Goal: Task Accomplishment & Management: Manage account settings

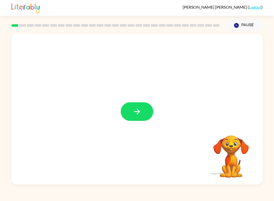
click at [136, 113] on icon "button" at bounding box center [137, 111] width 9 height 9
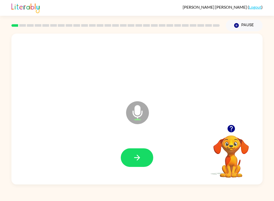
click at [154, 167] on div at bounding box center [137, 157] width 241 height 43
click at [130, 169] on div at bounding box center [137, 157] width 241 height 43
click at [138, 160] on icon "button" at bounding box center [137, 157] width 9 height 9
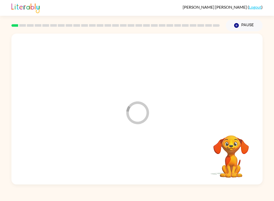
click at [139, 161] on div at bounding box center [137, 157] width 241 height 43
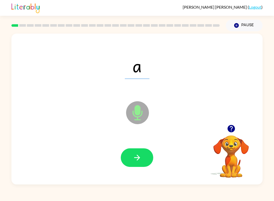
click at [134, 164] on button "button" at bounding box center [137, 157] width 33 height 19
click at [148, 166] on button "button" at bounding box center [137, 157] width 33 height 19
click at [135, 154] on icon "button" at bounding box center [137, 157] width 9 height 9
click at [137, 163] on button "button" at bounding box center [137, 157] width 33 height 19
click at [138, 156] on icon "button" at bounding box center [137, 157] width 6 height 6
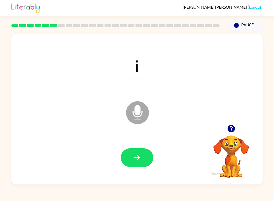
click at [135, 177] on div at bounding box center [137, 157] width 241 height 43
click at [136, 167] on button "button" at bounding box center [137, 157] width 33 height 19
click at [152, 148] on div at bounding box center [137, 157] width 241 height 43
click at [137, 158] on icon "button" at bounding box center [137, 157] width 6 height 6
click at [138, 155] on icon "button" at bounding box center [137, 157] width 9 height 9
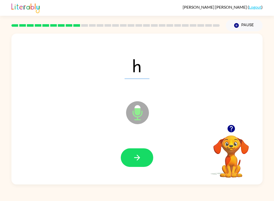
click at [127, 166] on button "button" at bounding box center [137, 157] width 33 height 19
click at [133, 156] on icon "button" at bounding box center [137, 157] width 9 height 9
click at [147, 152] on button "button" at bounding box center [137, 157] width 33 height 19
click at [131, 160] on button "button" at bounding box center [137, 157] width 33 height 19
click at [143, 158] on button "button" at bounding box center [137, 157] width 33 height 19
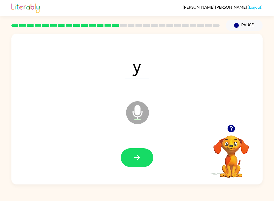
click at [141, 164] on button "button" at bounding box center [137, 157] width 33 height 19
click at [143, 140] on div at bounding box center [137, 157] width 241 height 43
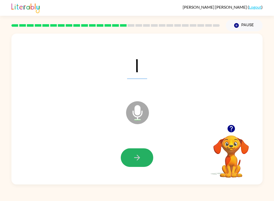
click at [134, 161] on icon "button" at bounding box center [137, 157] width 9 height 9
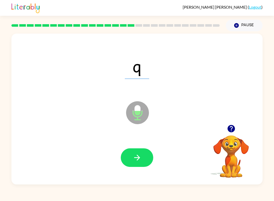
click at [134, 159] on icon "button" at bounding box center [137, 157] width 9 height 9
click at [131, 158] on button "button" at bounding box center [137, 157] width 33 height 19
click at [136, 161] on icon "button" at bounding box center [137, 157] width 9 height 9
click at [128, 162] on button "button" at bounding box center [137, 157] width 33 height 19
click at [134, 157] on icon "button" at bounding box center [137, 157] width 9 height 9
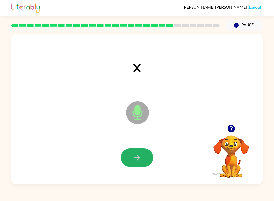
click at [137, 158] on icon "button" at bounding box center [137, 157] width 6 height 6
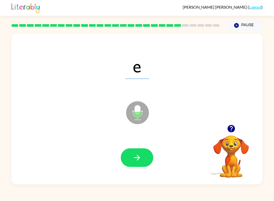
click at [134, 157] on icon "button" at bounding box center [137, 157] width 9 height 9
click at [138, 155] on icon "button" at bounding box center [137, 157] width 9 height 9
click at [140, 157] on icon "button" at bounding box center [137, 157] width 9 height 9
click at [134, 153] on button "button" at bounding box center [137, 157] width 33 height 19
click at [138, 166] on button "button" at bounding box center [137, 157] width 33 height 19
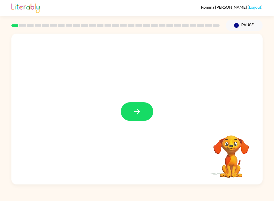
click at [136, 112] on icon "button" at bounding box center [137, 111] width 9 height 9
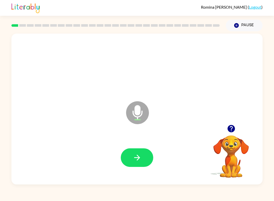
click at [136, 154] on icon "button" at bounding box center [137, 157] width 9 height 9
click at [139, 153] on icon "button" at bounding box center [137, 157] width 9 height 9
click at [138, 161] on icon "button" at bounding box center [137, 157] width 9 height 9
click at [133, 157] on icon "button" at bounding box center [137, 157] width 9 height 9
click at [135, 159] on icon "button" at bounding box center [137, 157] width 9 height 9
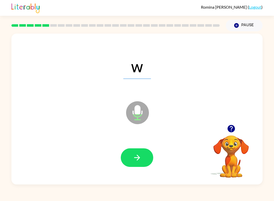
click at [139, 156] on icon "button" at bounding box center [137, 157] width 9 height 9
click at [142, 153] on button "button" at bounding box center [137, 157] width 33 height 19
click at [139, 157] on icon "button" at bounding box center [137, 157] width 6 height 6
click at [135, 156] on icon "button" at bounding box center [137, 157] width 9 height 9
click at [137, 159] on icon "button" at bounding box center [137, 157] width 9 height 9
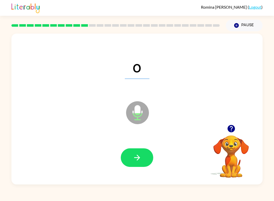
click at [141, 161] on icon "button" at bounding box center [137, 157] width 9 height 9
click at [140, 157] on icon "button" at bounding box center [137, 157] width 9 height 9
click at [138, 156] on icon "button" at bounding box center [137, 157] width 6 height 6
click at [141, 156] on icon "button" at bounding box center [137, 157] width 9 height 9
click at [142, 153] on button "button" at bounding box center [137, 157] width 33 height 19
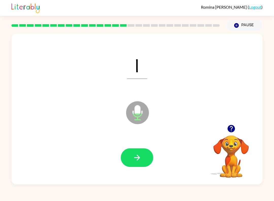
click at [138, 161] on icon "button" at bounding box center [137, 157] width 9 height 9
click at [142, 155] on button "button" at bounding box center [137, 157] width 33 height 19
click at [139, 166] on button "button" at bounding box center [137, 157] width 33 height 19
click at [140, 163] on button "button" at bounding box center [137, 157] width 33 height 19
click at [138, 157] on icon "button" at bounding box center [137, 157] width 9 height 9
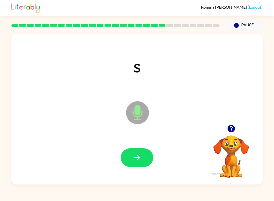
click at [143, 159] on button "button" at bounding box center [137, 157] width 33 height 19
click at [136, 158] on icon "button" at bounding box center [137, 157] width 6 height 6
click at [136, 157] on icon "button" at bounding box center [137, 157] width 9 height 9
click at [135, 153] on button "button" at bounding box center [137, 157] width 33 height 19
click at [136, 155] on icon "button" at bounding box center [137, 157] width 9 height 9
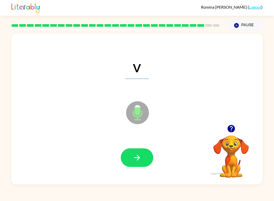
click at [139, 158] on icon "button" at bounding box center [137, 157] width 9 height 9
click at [138, 159] on icon "button" at bounding box center [137, 157] width 6 height 6
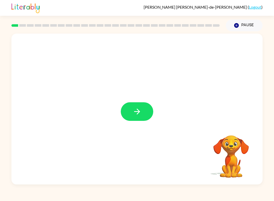
click at [138, 109] on icon "button" at bounding box center [137, 111] width 9 height 9
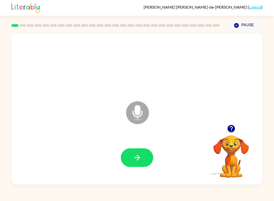
click at [123, 154] on button "button" at bounding box center [137, 157] width 33 height 19
click at [142, 155] on button "button" at bounding box center [137, 157] width 33 height 19
click at [139, 158] on icon "button" at bounding box center [137, 157] width 6 height 6
click at [132, 152] on button "button" at bounding box center [137, 157] width 33 height 19
click at [140, 157] on icon "button" at bounding box center [137, 157] width 9 height 9
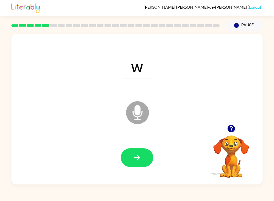
click at [136, 164] on button "button" at bounding box center [137, 157] width 33 height 19
click at [141, 157] on icon "button" at bounding box center [137, 157] width 9 height 9
click at [143, 158] on button "button" at bounding box center [137, 157] width 33 height 19
click at [134, 156] on icon "button" at bounding box center [137, 157] width 9 height 9
click at [139, 145] on div at bounding box center [137, 157] width 241 height 43
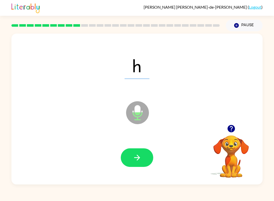
click at [142, 157] on button "button" at bounding box center [137, 157] width 33 height 19
click at [138, 156] on icon "button" at bounding box center [137, 157] width 6 height 6
click at [140, 157] on icon "button" at bounding box center [137, 157] width 9 height 9
click at [136, 153] on button "button" at bounding box center [137, 157] width 33 height 19
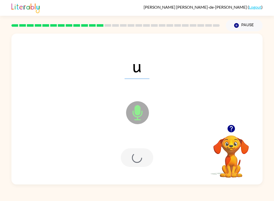
click at [147, 162] on div at bounding box center [137, 157] width 33 height 19
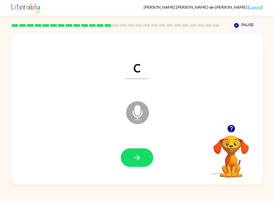
click at [141, 161] on icon "button" at bounding box center [137, 157] width 9 height 9
click at [137, 160] on icon "button" at bounding box center [137, 157] width 6 height 6
click at [137, 162] on icon "button" at bounding box center [137, 157] width 9 height 9
click at [135, 171] on div at bounding box center [137, 157] width 241 height 43
click at [134, 171] on div at bounding box center [137, 157] width 241 height 43
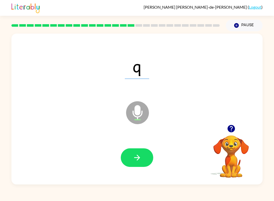
click at [148, 152] on button "button" at bounding box center [137, 157] width 33 height 19
click at [143, 153] on button "button" at bounding box center [137, 157] width 33 height 19
click at [136, 158] on icon "button" at bounding box center [137, 157] width 6 height 6
click at [141, 147] on div at bounding box center [137, 157] width 241 height 43
click at [139, 157] on icon "button" at bounding box center [137, 157] width 6 height 6
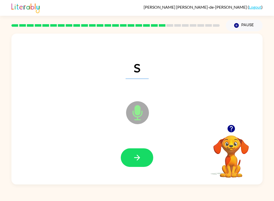
click at [135, 152] on button "button" at bounding box center [137, 157] width 33 height 19
click at [141, 163] on button "button" at bounding box center [137, 157] width 33 height 19
click at [147, 158] on button "button" at bounding box center [137, 157] width 33 height 19
click at [140, 156] on icon "button" at bounding box center [137, 157] width 9 height 9
click at [142, 156] on button "button" at bounding box center [137, 157] width 33 height 19
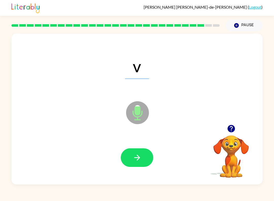
click at [138, 161] on icon "button" at bounding box center [137, 157] width 9 height 9
click at [145, 158] on button "button" at bounding box center [137, 157] width 33 height 19
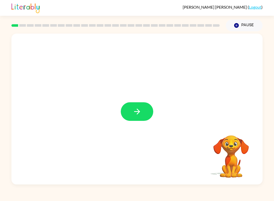
click at [135, 107] on button "button" at bounding box center [137, 111] width 33 height 19
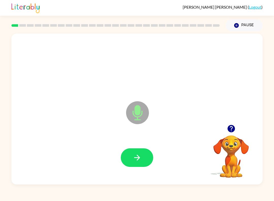
click at [140, 160] on icon "button" at bounding box center [137, 157] width 9 height 9
click at [147, 159] on button "button" at bounding box center [137, 157] width 33 height 19
click at [138, 166] on button "button" at bounding box center [137, 157] width 33 height 19
click at [132, 164] on button "button" at bounding box center [137, 157] width 33 height 19
click at [141, 147] on div at bounding box center [137, 157] width 241 height 43
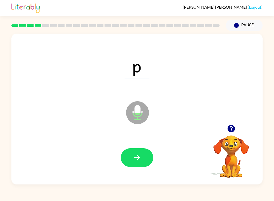
click at [143, 151] on button "button" at bounding box center [137, 157] width 33 height 19
click at [134, 147] on div at bounding box center [137, 157] width 241 height 43
click at [141, 155] on icon "button" at bounding box center [137, 157] width 9 height 9
click at [142, 156] on button "button" at bounding box center [137, 157] width 33 height 19
click at [134, 149] on button "button" at bounding box center [137, 157] width 33 height 19
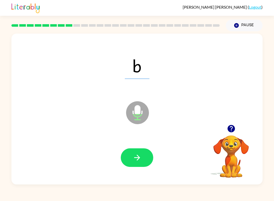
click at [147, 157] on button "button" at bounding box center [137, 157] width 33 height 19
click at [147, 163] on button "button" at bounding box center [137, 157] width 33 height 19
click at [145, 156] on button "button" at bounding box center [137, 157] width 33 height 19
click at [144, 153] on button "button" at bounding box center [137, 157] width 33 height 19
click at [149, 158] on button "button" at bounding box center [137, 157] width 33 height 19
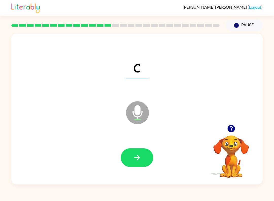
click at [144, 155] on button "button" at bounding box center [137, 157] width 33 height 19
click at [145, 156] on button "button" at bounding box center [137, 157] width 33 height 19
click at [144, 160] on button "button" at bounding box center [137, 157] width 33 height 19
click at [143, 157] on button "button" at bounding box center [137, 157] width 33 height 19
click at [145, 153] on button "button" at bounding box center [137, 157] width 33 height 19
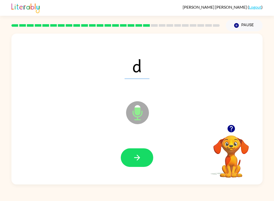
click at [145, 158] on button "button" at bounding box center [137, 157] width 33 height 19
click at [142, 152] on button "button" at bounding box center [137, 157] width 33 height 19
click at [140, 158] on icon "button" at bounding box center [137, 157] width 9 height 9
click at [140, 154] on icon "button" at bounding box center [137, 157] width 9 height 9
click at [138, 158] on icon "button" at bounding box center [137, 157] width 9 height 9
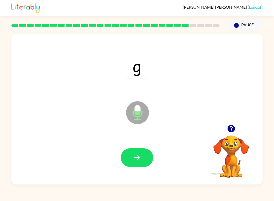
click at [137, 165] on button "button" at bounding box center [137, 157] width 33 height 19
click at [137, 157] on icon "button" at bounding box center [137, 157] width 9 height 9
click at [143, 158] on button "button" at bounding box center [137, 157] width 33 height 19
click at [138, 160] on icon "button" at bounding box center [137, 157] width 9 height 9
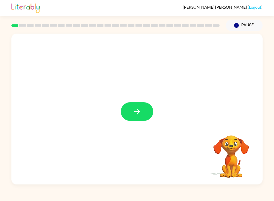
click at [133, 109] on icon "button" at bounding box center [137, 111] width 9 height 9
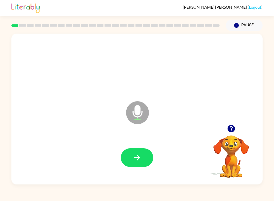
click at [146, 160] on button "button" at bounding box center [137, 157] width 33 height 19
click at [141, 157] on icon "button" at bounding box center [137, 157] width 9 height 9
click at [137, 160] on icon "button" at bounding box center [137, 157] width 9 height 9
click at [134, 159] on icon "button" at bounding box center [137, 157] width 9 height 9
click at [135, 156] on icon "button" at bounding box center [137, 157] width 9 height 9
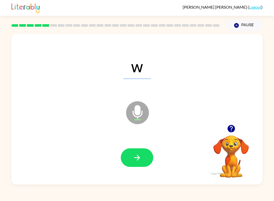
click at [134, 160] on icon "button" at bounding box center [137, 157] width 9 height 9
click at [139, 158] on icon "button" at bounding box center [137, 157] width 6 height 6
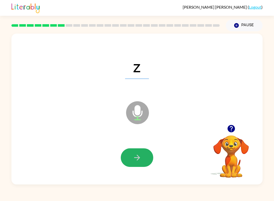
click at [138, 161] on icon "button" at bounding box center [137, 157] width 9 height 9
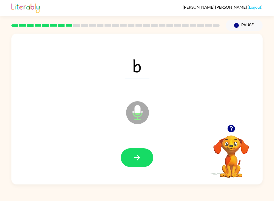
click at [143, 155] on button "button" at bounding box center [137, 157] width 33 height 19
click at [140, 157] on icon "button" at bounding box center [137, 157] width 9 height 9
click at [127, 150] on button "button" at bounding box center [137, 157] width 33 height 19
click at [140, 151] on button "button" at bounding box center [137, 157] width 33 height 19
click at [139, 161] on icon "button" at bounding box center [137, 157] width 9 height 9
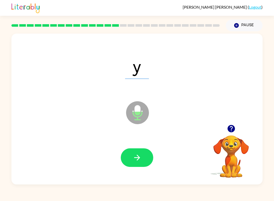
click at [148, 161] on button "button" at bounding box center [137, 157] width 33 height 19
click at [148, 156] on button "button" at bounding box center [137, 157] width 33 height 19
click at [119, 156] on div at bounding box center [137, 157] width 241 height 43
click at [142, 158] on button "button" at bounding box center [137, 157] width 33 height 19
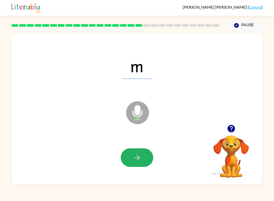
click at [137, 165] on button "button" at bounding box center [137, 157] width 33 height 19
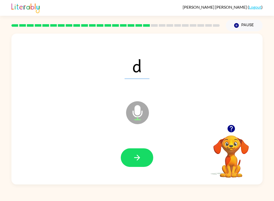
click at [142, 158] on button "button" at bounding box center [137, 157] width 33 height 19
click at [137, 161] on icon "button" at bounding box center [137, 157] width 9 height 9
click at [145, 160] on button "button" at bounding box center [137, 157] width 33 height 19
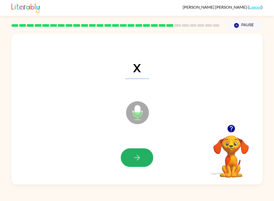
click at [141, 156] on icon "button" at bounding box center [137, 157] width 9 height 9
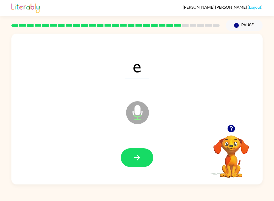
click at [150, 160] on button "button" at bounding box center [137, 157] width 33 height 19
click at [143, 158] on button "button" at bounding box center [137, 157] width 33 height 19
click at [133, 158] on icon "button" at bounding box center [137, 157] width 9 height 9
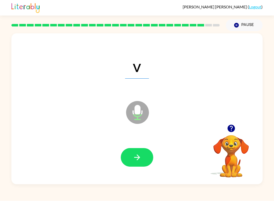
click at [137, 156] on icon "button" at bounding box center [137, 157] width 9 height 9
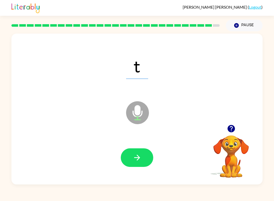
click at [144, 157] on button "button" at bounding box center [137, 157] width 33 height 19
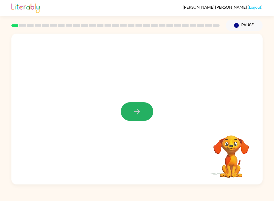
click at [136, 111] on icon "button" at bounding box center [137, 111] width 9 height 9
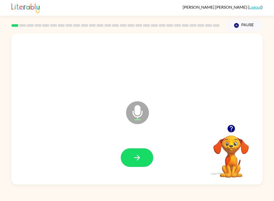
click at [145, 163] on button "button" at bounding box center [137, 157] width 33 height 19
click at [144, 159] on button "button" at bounding box center [137, 157] width 33 height 19
click at [137, 158] on icon "button" at bounding box center [137, 157] width 9 height 9
click at [148, 163] on button "button" at bounding box center [137, 157] width 33 height 19
click at [144, 159] on button "button" at bounding box center [137, 157] width 33 height 19
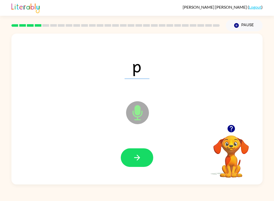
click at [142, 159] on button "button" at bounding box center [137, 157] width 33 height 19
click at [143, 159] on button "button" at bounding box center [137, 157] width 33 height 19
click at [145, 155] on button "button" at bounding box center [137, 157] width 33 height 19
click at [142, 157] on button "button" at bounding box center [137, 157] width 33 height 19
click at [141, 158] on icon "button" at bounding box center [137, 157] width 9 height 9
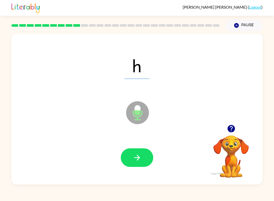
click at [144, 156] on button "button" at bounding box center [137, 157] width 33 height 19
click at [143, 157] on button "button" at bounding box center [137, 157] width 33 height 19
click at [142, 158] on button "button" at bounding box center [137, 157] width 33 height 19
click at [144, 157] on button "button" at bounding box center [137, 157] width 33 height 19
click at [143, 158] on button "button" at bounding box center [137, 157] width 33 height 19
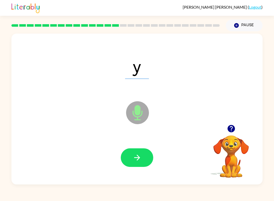
click at [143, 157] on button "button" at bounding box center [137, 157] width 33 height 19
click at [145, 156] on button "button" at bounding box center [137, 157] width 33 height 19
click at [147, 154] on button "button" at bounding box center [137, 157] width 33 height 19
click at [145, 156] on button "button" at bounding box center [137, 157] width 33 height 19
click at [143, 157] on button "button" at bounding box center [137, 157] width 33 height 19
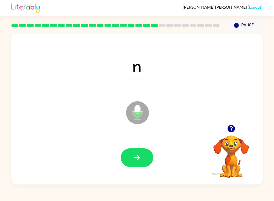
click at [142, 158] on button "button" at bounding box center [137, 157] width 33 height 19
click at [144, 157] on button "button" at bounding box center [137, 157] width 33 height 19
click at [145, 156] on button "button" at bounding box center [137, 157] width 33 height 19
click at [144, 157] on button "button" at bounding box center [137, 157] width 33 height 19
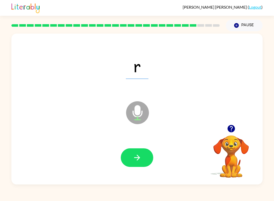
click at [146, 156] on button "button" at bounding box center [137, 157] width 33 height 19
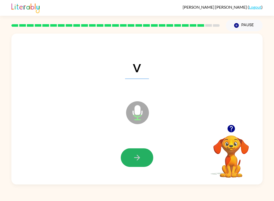
click at [145, 156] on button "button" at bounding box center [137, 157] width 33 height 19
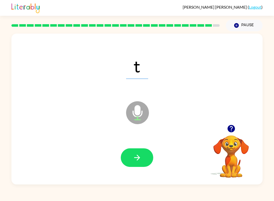
click at [145, 157] on button "button" at bounding box center [137, 157] width 33 height 19
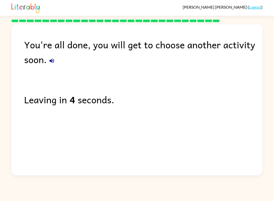
click at [260, 3] on div "[PERSON_NAME] ( Logout )" at bounding box center [136, 8] width 251 height 16
click at [257, 3] on div "[PERSON_NAME] ( Logout )" at bounding box center [136, 8] width 251 height 16
click at [258, 9] on link "Logout" at bounding box center [255, 7] width 12 height 5
